Goal: Check status: Check status

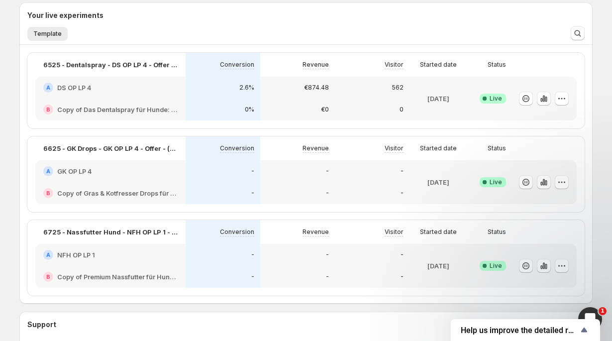
scroll to position [253, 0]
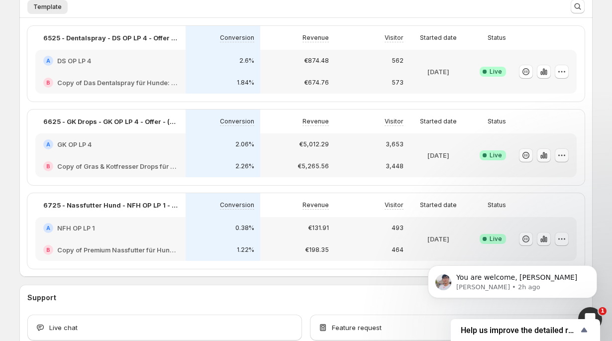
scroll to position [265, 0]
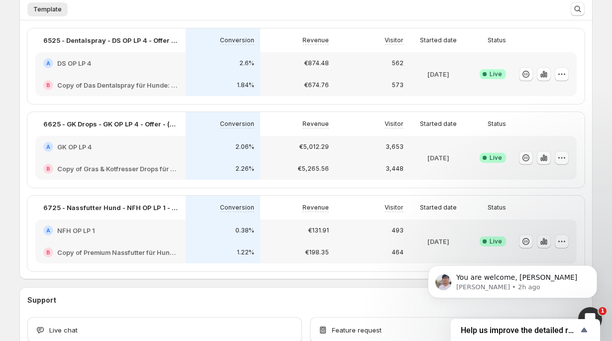
click at [540, 240] on icon "button" at bounding box center [544, 241] width 10 height 10
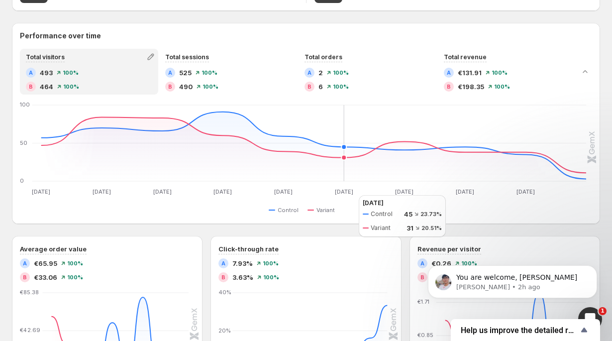
scroll to position [211, 0]
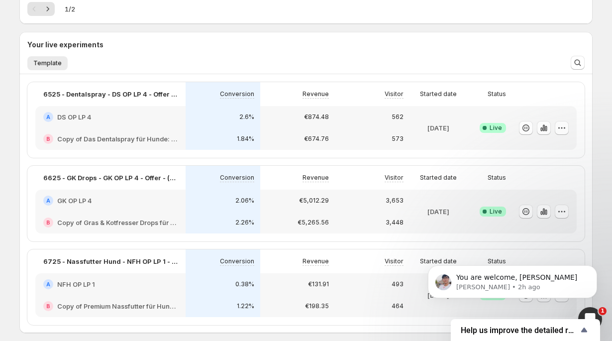
scroll to position [265, 0]
